Goal: Information Seeking & Learning: Learn about a topic

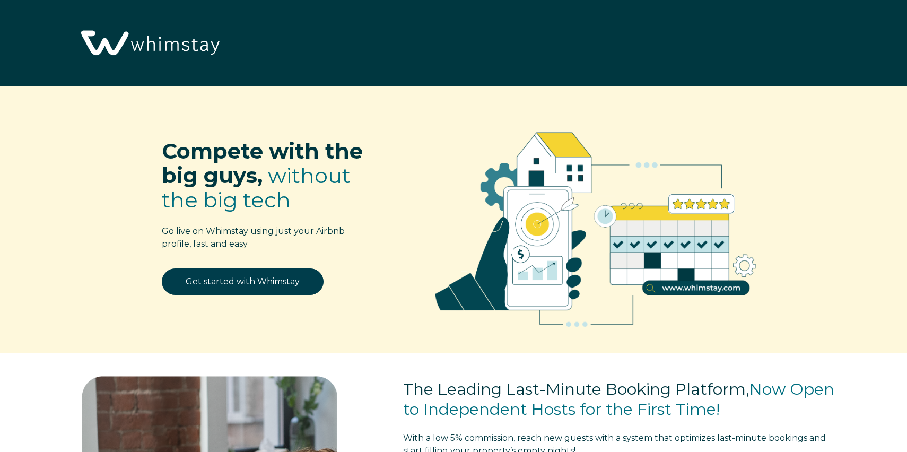
select select "US"
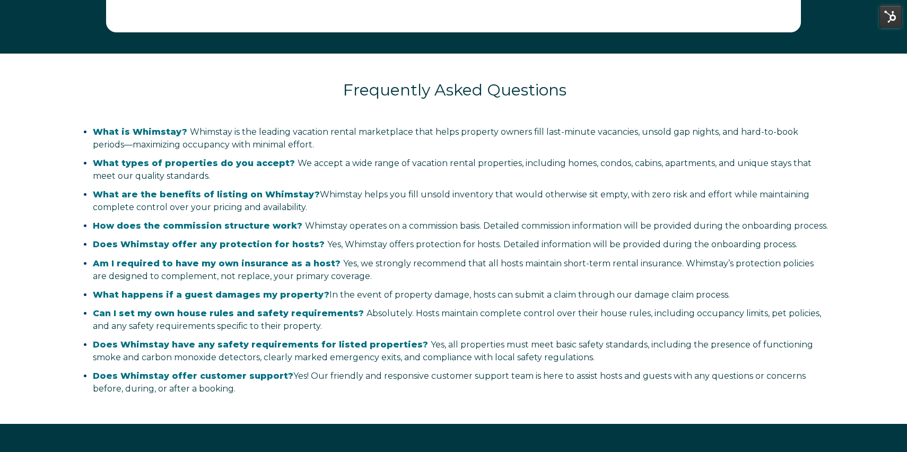
scroll to position [1906, 0]
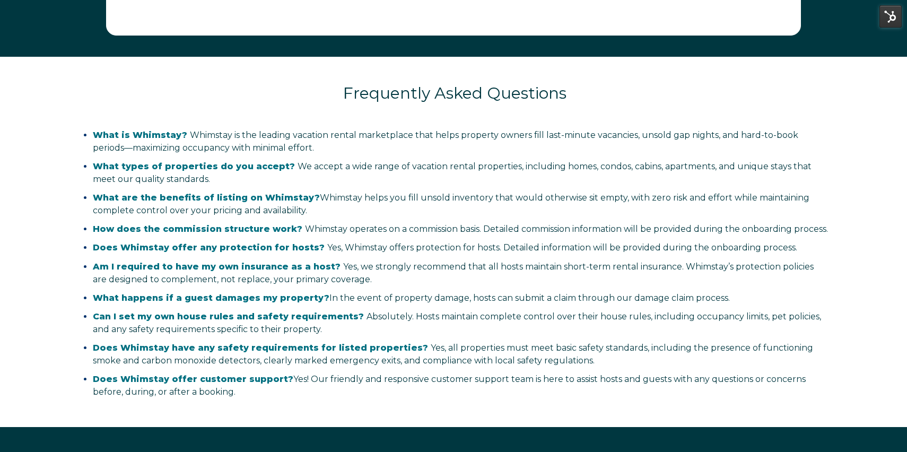
click at [446, 161] on span "What types of properties do you accept? We accept a wide range of vacation rent…" at bounding box center [452, 172] width 719 height 23
click at [441, 134] on span "What is Whimstay? Whimstay is the leading vacation rental marketplace that help…" at bounding box center [446, 141] width 706 height 23
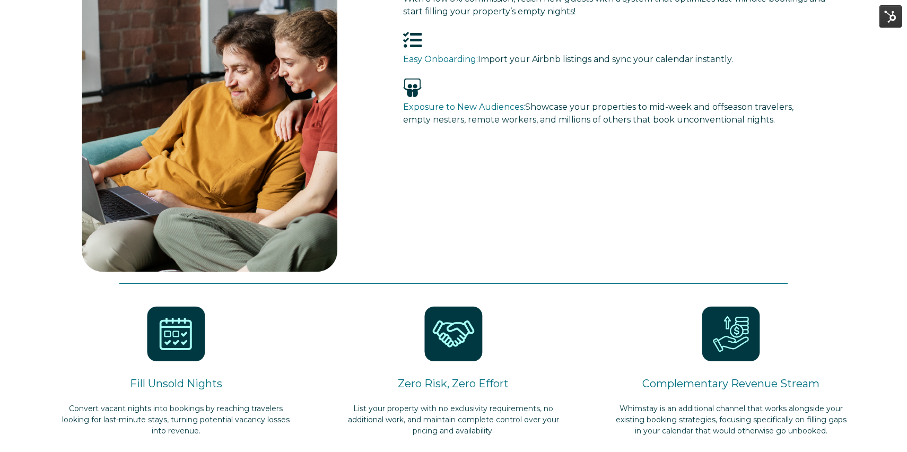
scroll to position [441, 0]
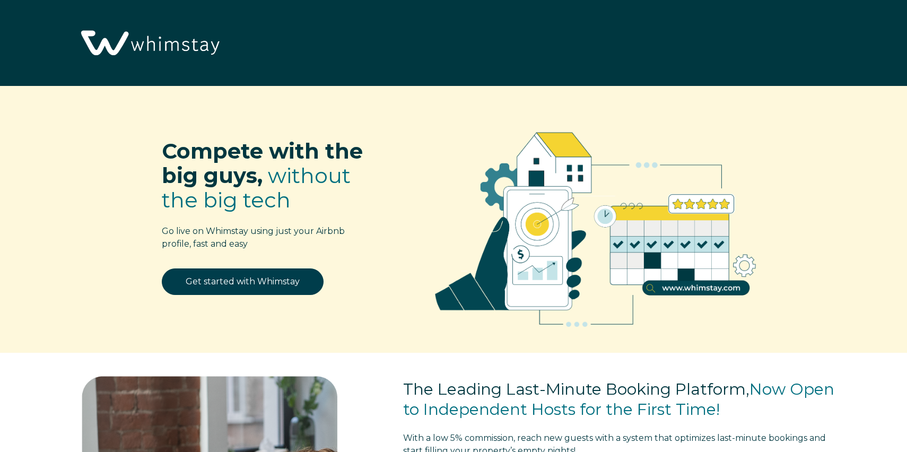
select select "US"
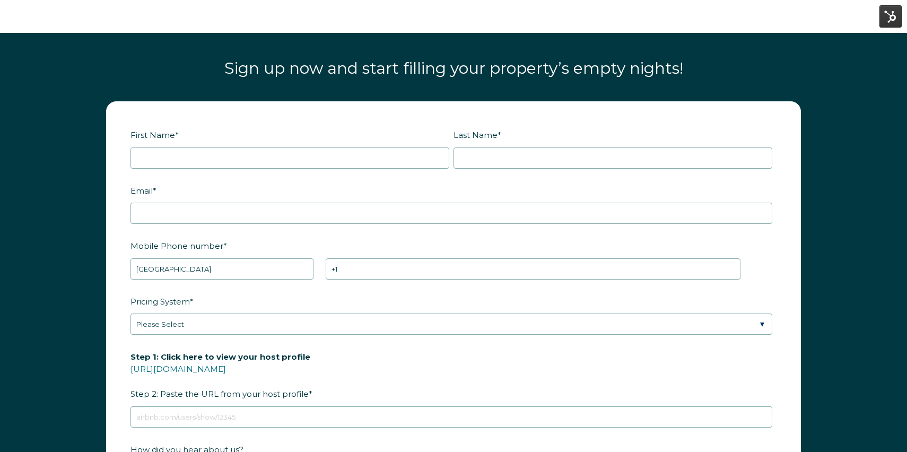
scroll to position [1351, 0]
